Goal: Transaction & Acquisition: Purchase product/service

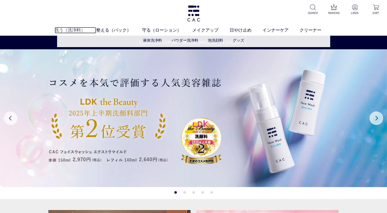
click at [71, 29] on link "洗う（洗浄料）" at bounding box center [75, 30] width 41 height 7
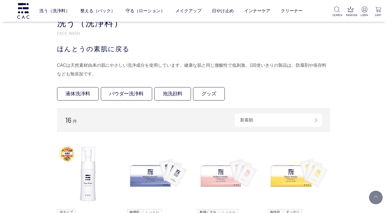
scroll to position [82, 0]
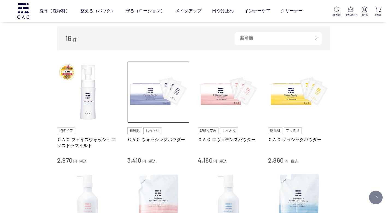
click at [156, 100] on img at bounding box center [158, 92] width 62 height 62
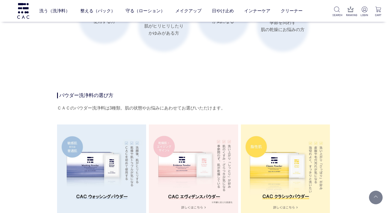
scroll to position [901, 0]
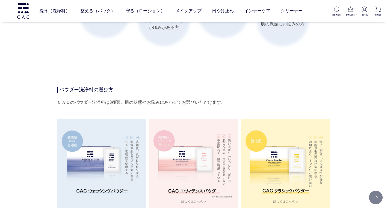
click at [99, 178] on img at bounding box center [101, 163] width 89 height 89
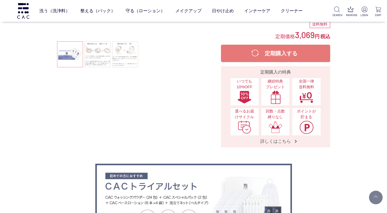
scroll to position [27, 0]
